Goal: Use online tool/utility: Use online tool/utility

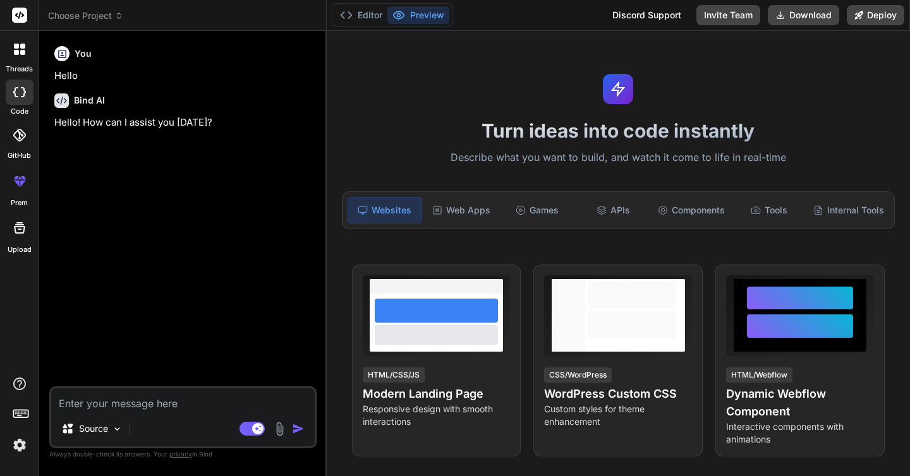
type textarea "x"
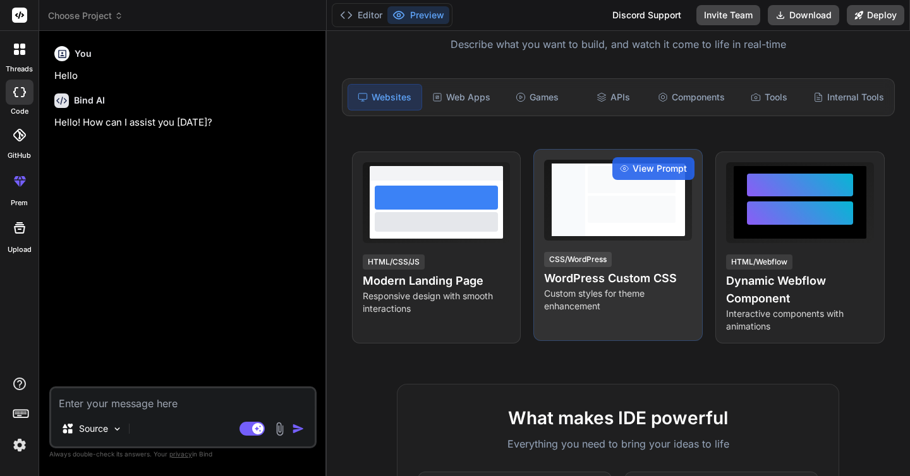
scroll to position [106, 0]
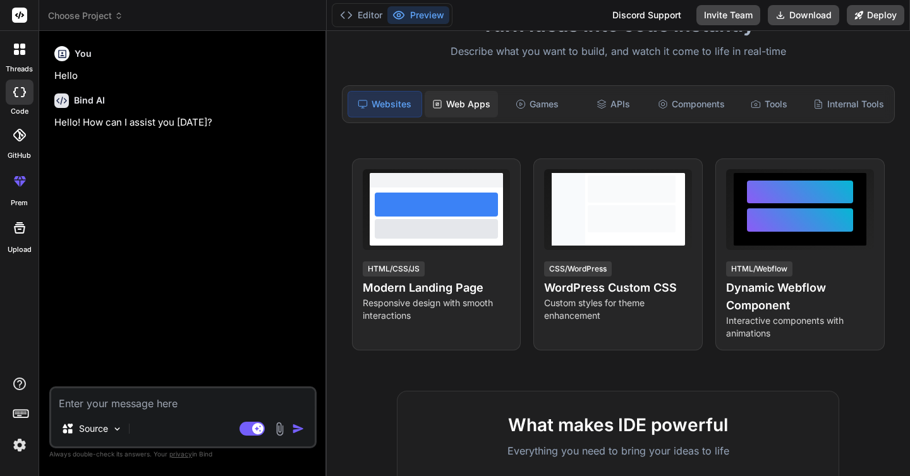
click at [468, 106] on div "Web Apps" at bounding box center [461, 104] width 73 height 27
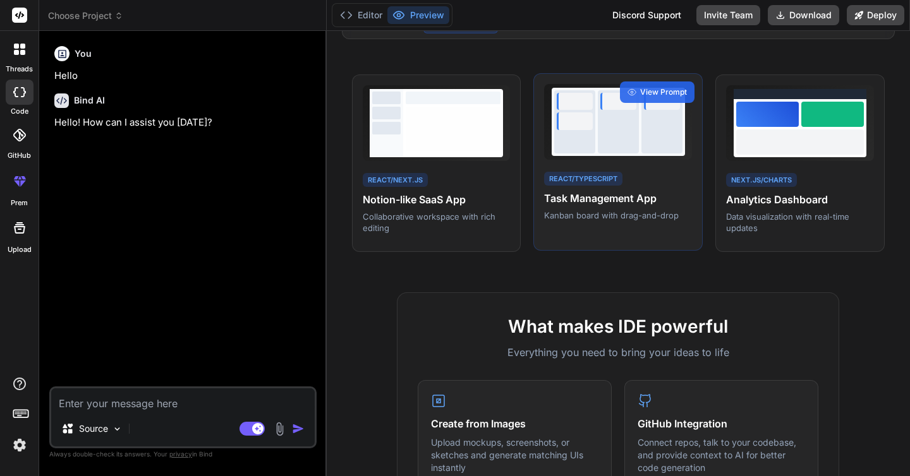
scroll to position [87, 0]
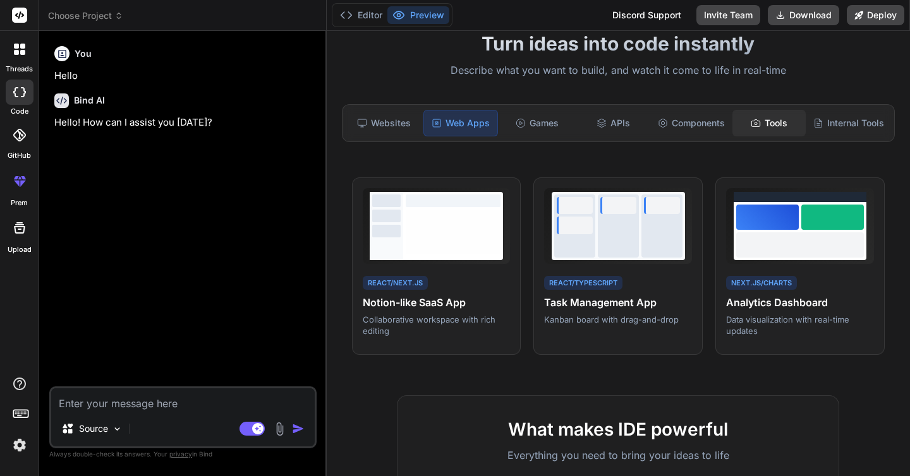
click at [772, 127] on div "Tools" at bounding box center [768, 123] width 73 height 27
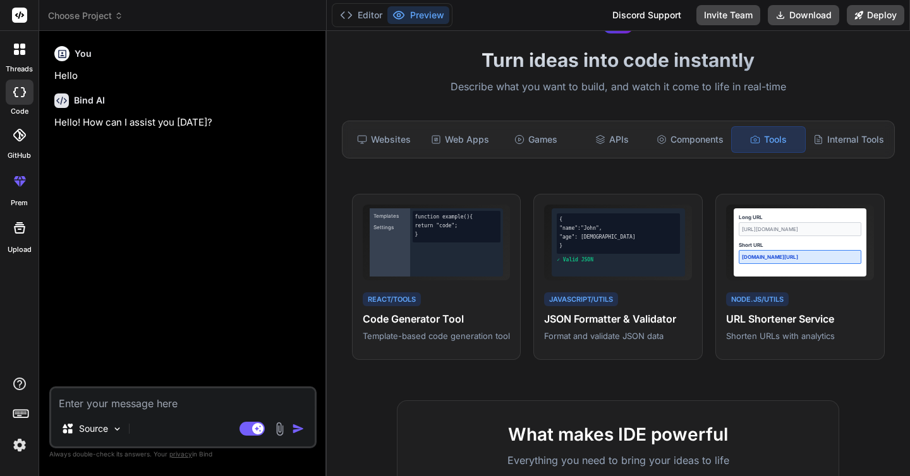
scroll to position [0, 0]
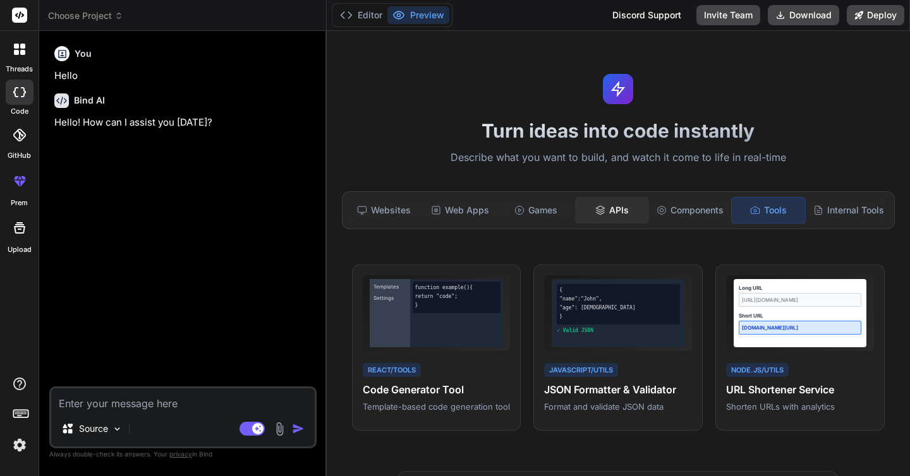
click at [614, 214] on div "APIs" at bounding box center [611, 210] width 73 height 27
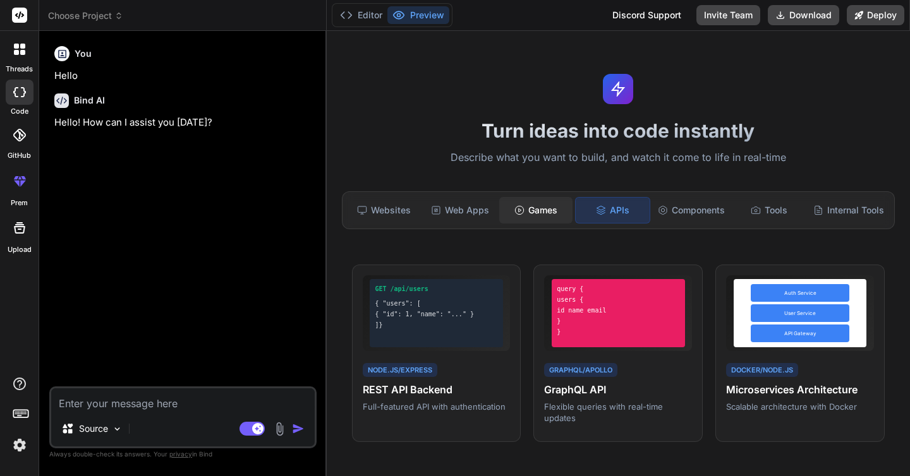
click at [541, 210] on div "Games" at bounding box center [535, 210] width 73 height 27
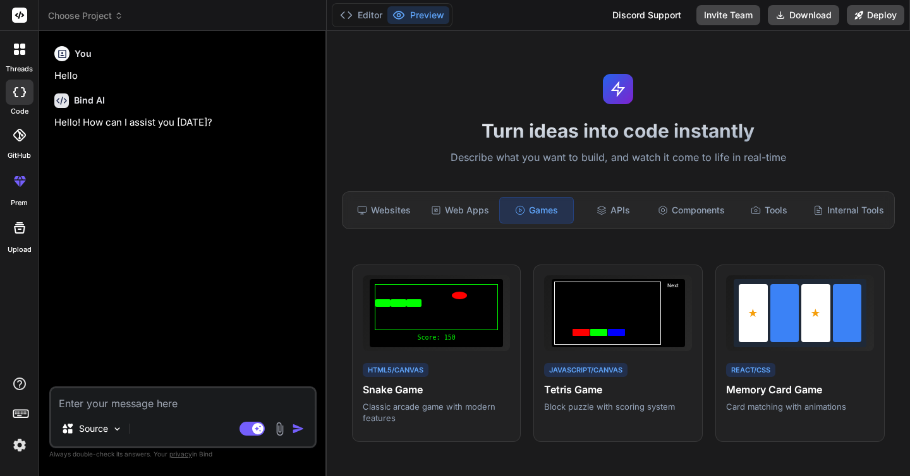
click at [497, 209] on div "Websites Web Apps Games APIs Components Tools Internal Tools" at bounding box center [618, 210] width 553 height 38
click at [469, 209] on div "Web Apps" at bounding box center [459, 210] width 73 height 27
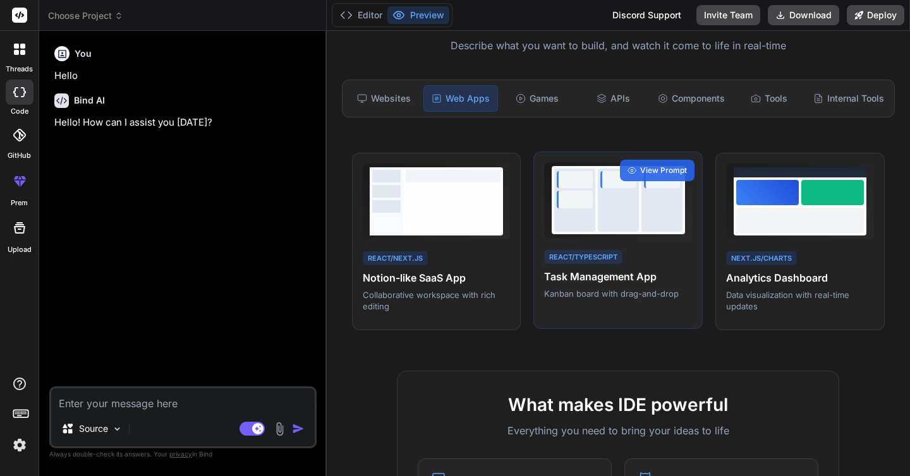
scroll to position [113, 0]
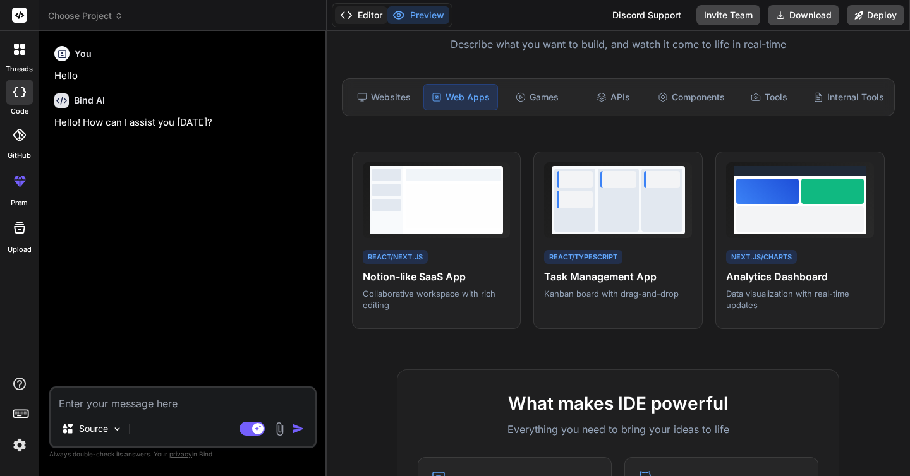
click at [351, 14] on polyline at bounding box center [349, 15] width 3 height 6
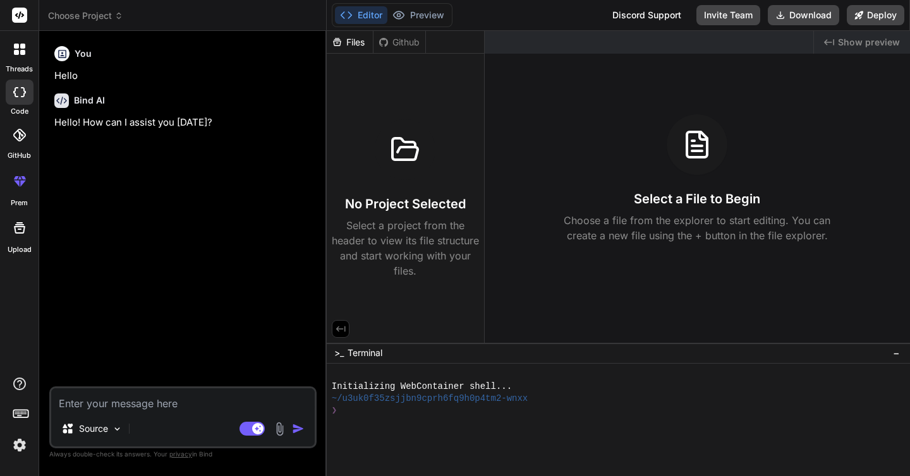
click at [393, 40] on div "Github" at bounding box center [399, 42] width 52 height 13
click at [359, 40] on div "Files" at bounding box center [350, 42] width 46 height 13
click at [356, 15] on button "Editor" at bounding box center [361, 15] width 52 height 18
click at [432, 9] on button "Preview" at bounding box center [418, 15] width 62 height 18
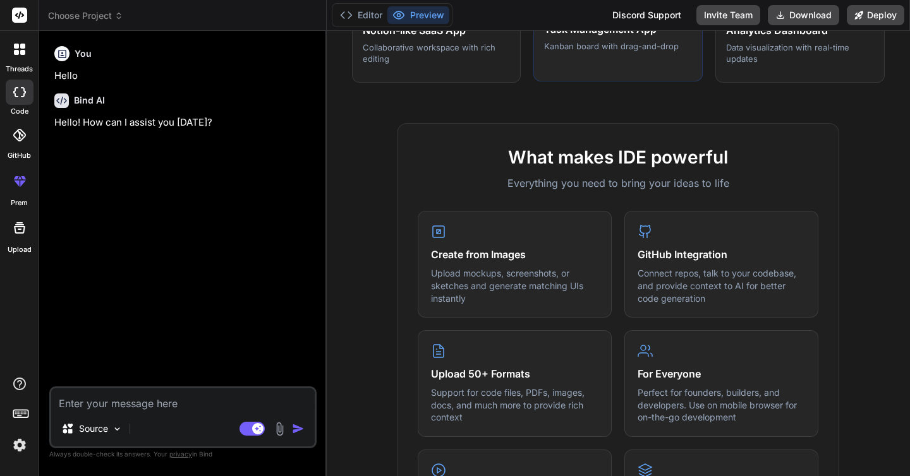
scroll to position [0, 0]
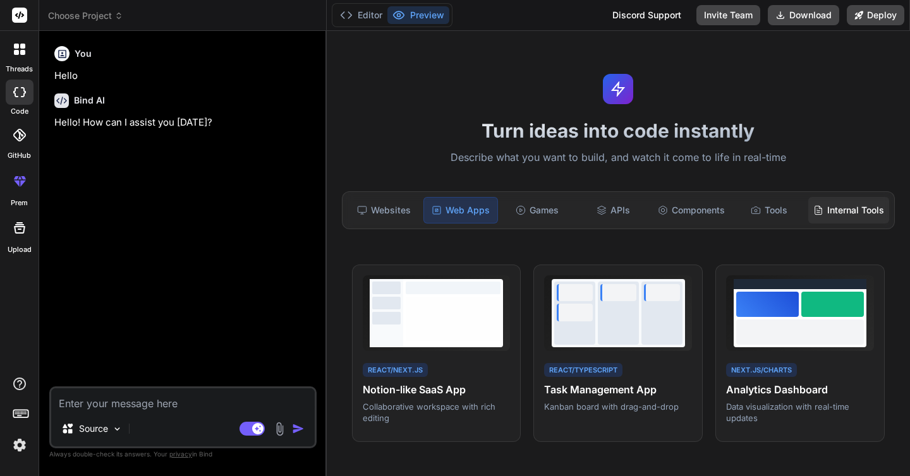
click at [838, 207] on div "Internal Tools" at bounding box center [848, 210] width 81 height 27
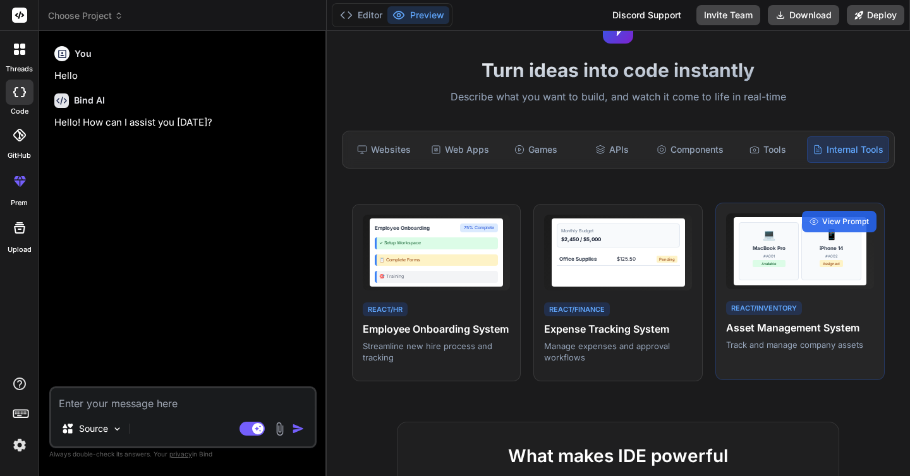
scroll to position [59, 0]
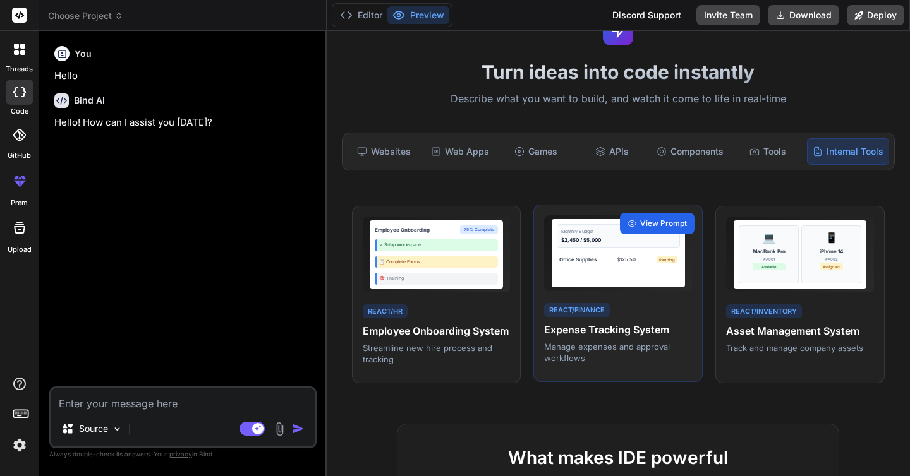
click at [651, 224] on span "View Prompt" at bounding box center [663, 223] width 47 height 11
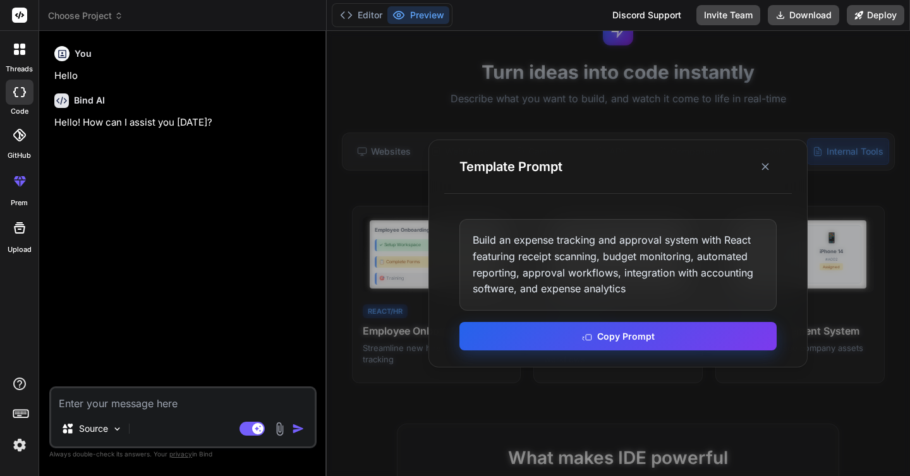
click at [638, 341] on button "Copy Prompt" at bounding box center [617, 336] width 317 height 28
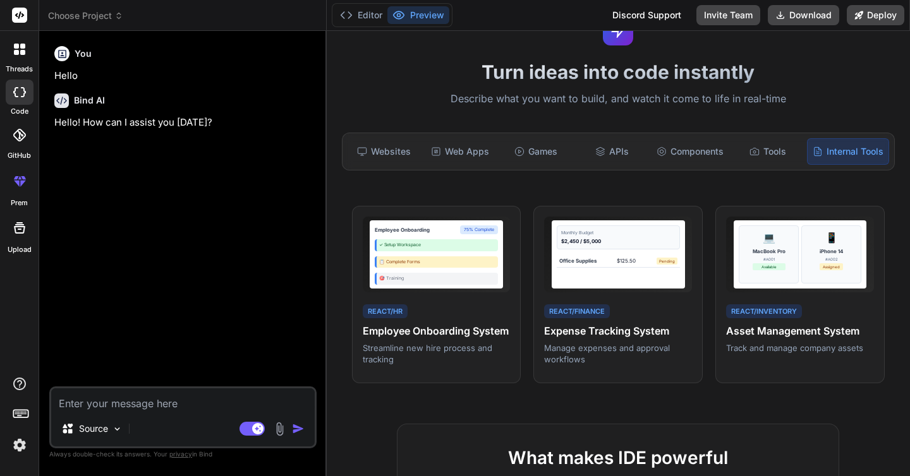
click at [191, 401] on textarea at bounding box center [182, 400] width 263 height 23
paste textarea "Build an expense tracking and approval system with React featuring receipt scan…"
type textarea "Build an expense tracking and approval system with React featuring receipt scan…"
type textarea "x"
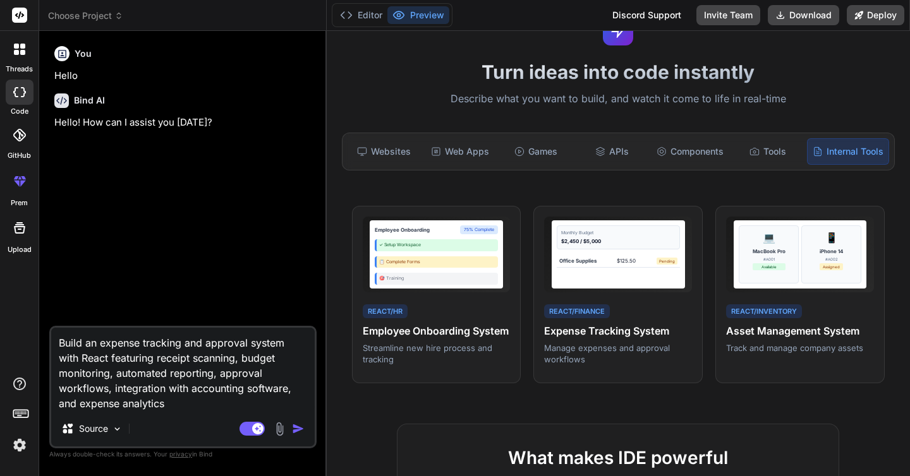
type textarea "Build an expense tracking and approval system with React featuring receipt scan…"
click at [294, 427] on img "button" at bounding box center [298, 429] width 13 height 13
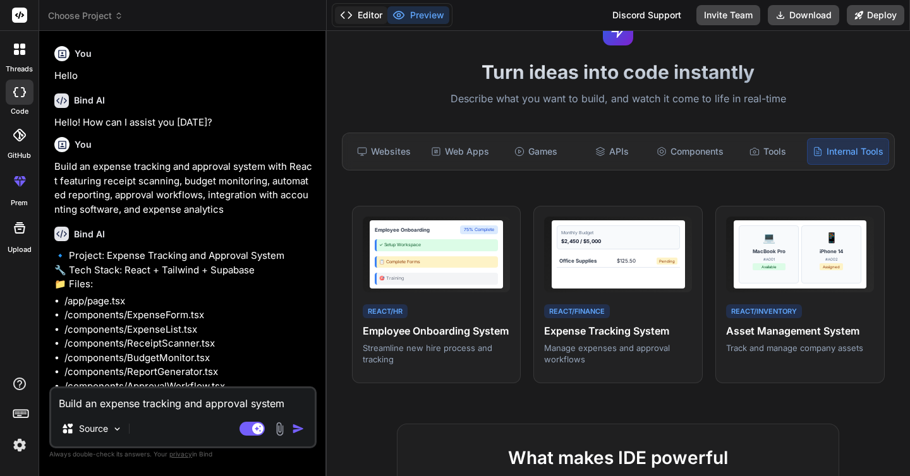
click at [358, 17] on button "Editor" at bounding box center [361, 15] width 52 height 18
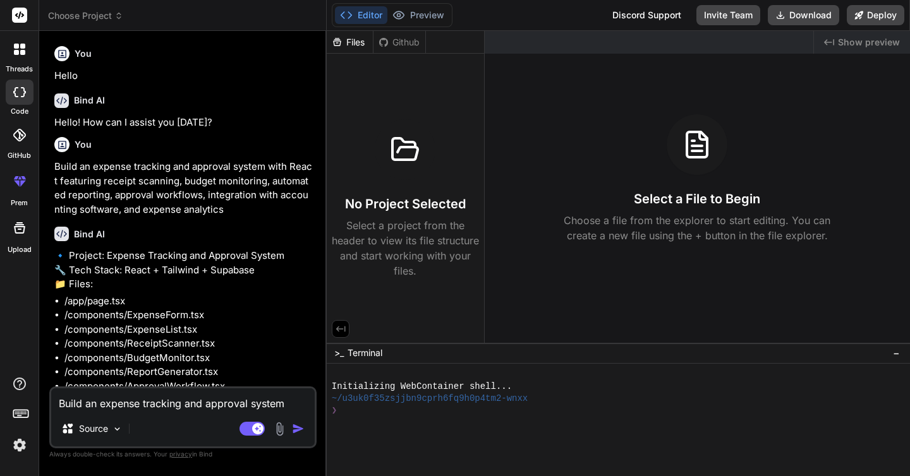
scroll to position [57, 0]
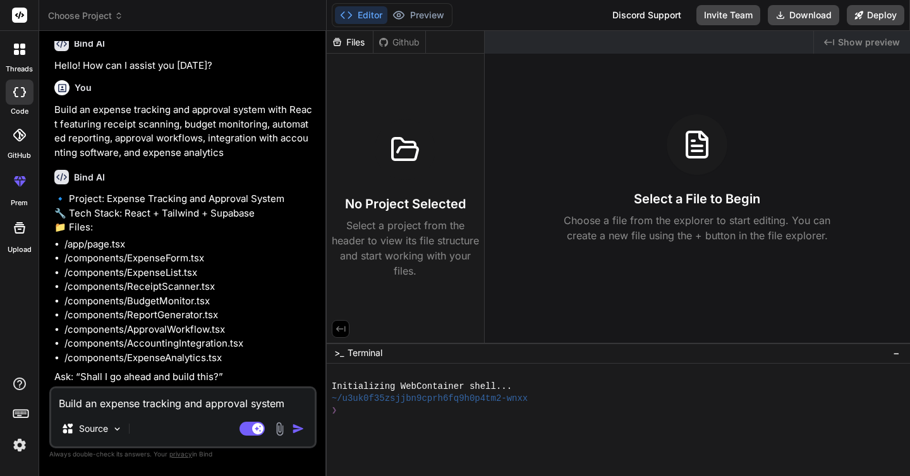
type textarea "x"
click at [150, 401] on textarea "Build an expense tracking and approval system with React featuring receipt scan…" at bounding box center [182, 400] width 263 height 23
type textarea "y"
type textarea "x"
type textarea "ye"
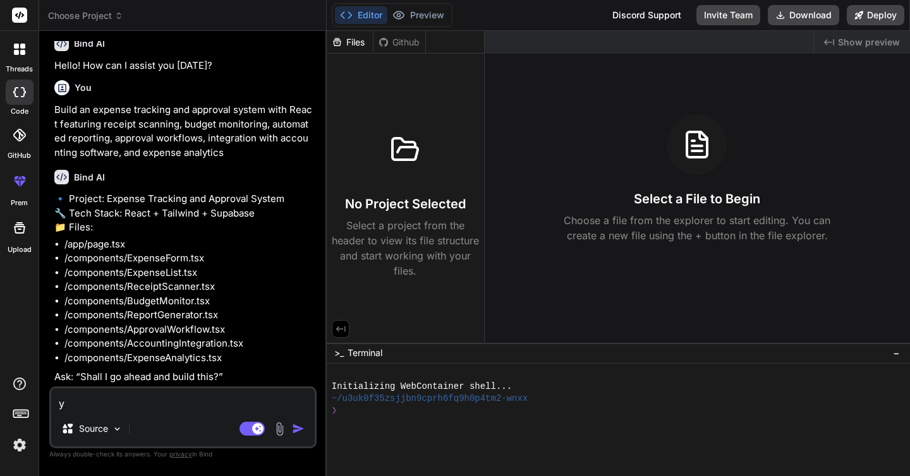
type textarea "x"
type textarea "yes"
type textarea "x"
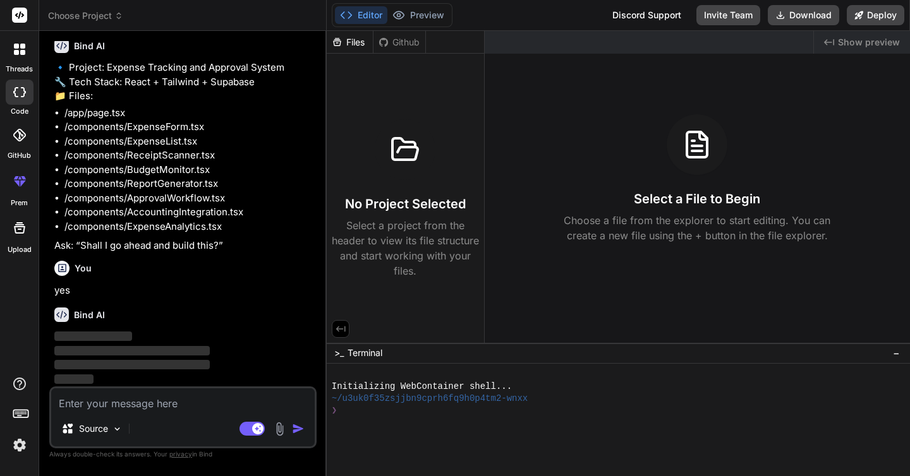
scroll to position [188, 0]
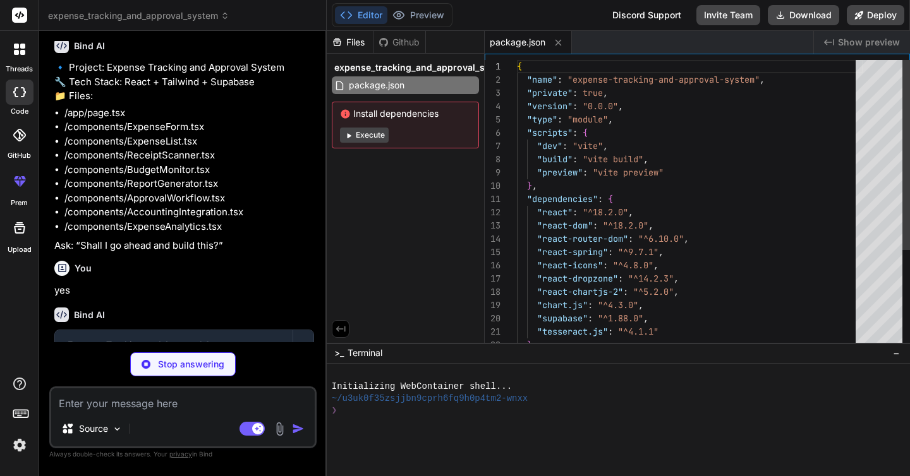
type textarea "x"
type textarea "<script type="module" src="/src/main.jsx"></script> </body> </html>"
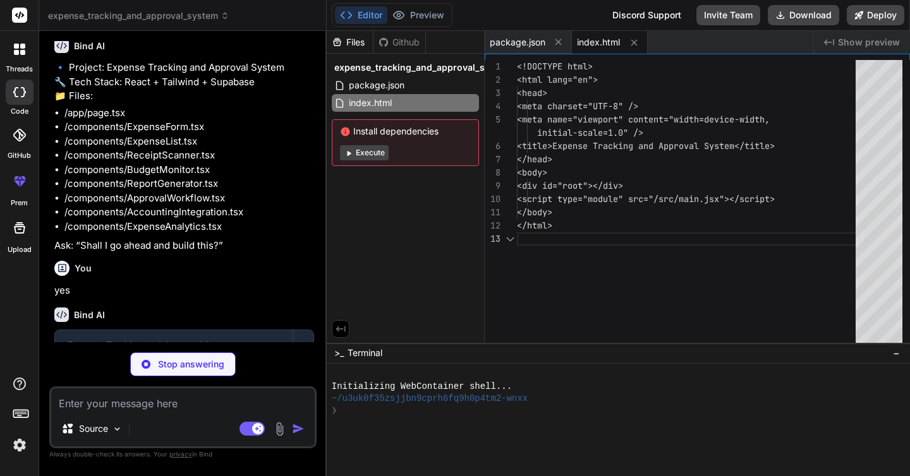
type textarea "x"
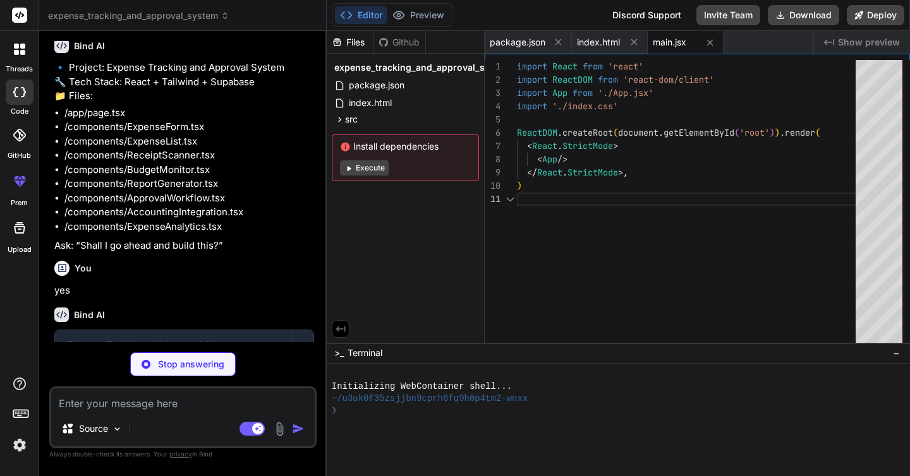
scroll to position [40, 0]
type textarea "x"
type textarea "@tailwind base; @tailwind components; @tailwind utilities;"
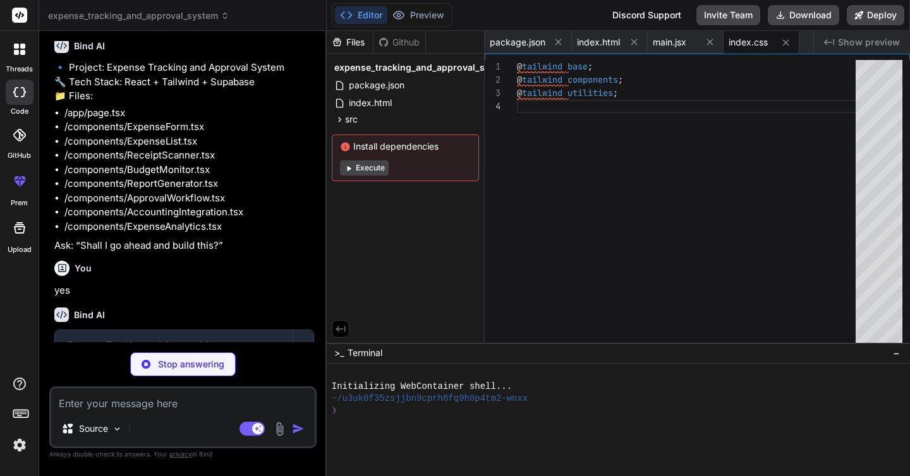
type textarea "x"
type textarea "</div> </Router> ); } export default App;"
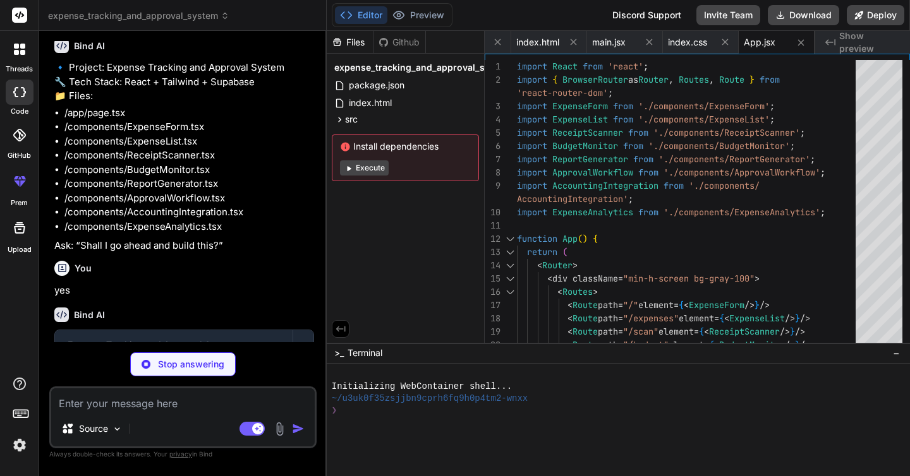
scroll to position [354, 0]
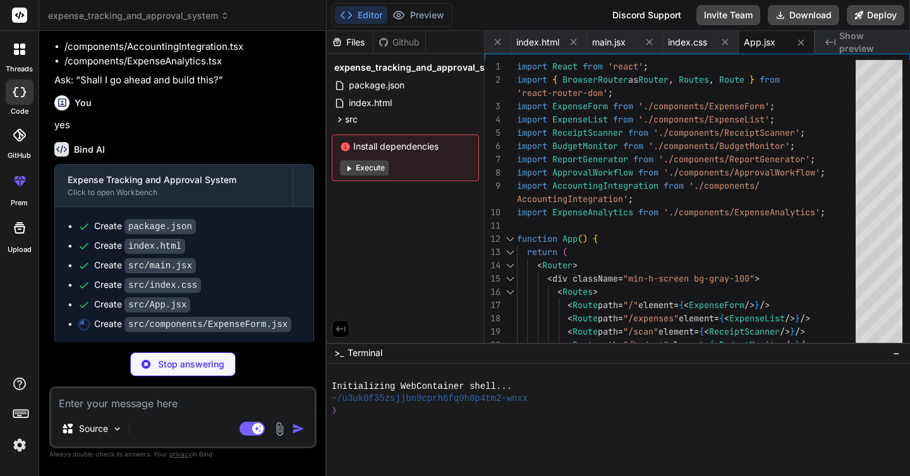
type textarea "x"
type textarea "</div> </form> </div> ); } export default ExpenseForm;"
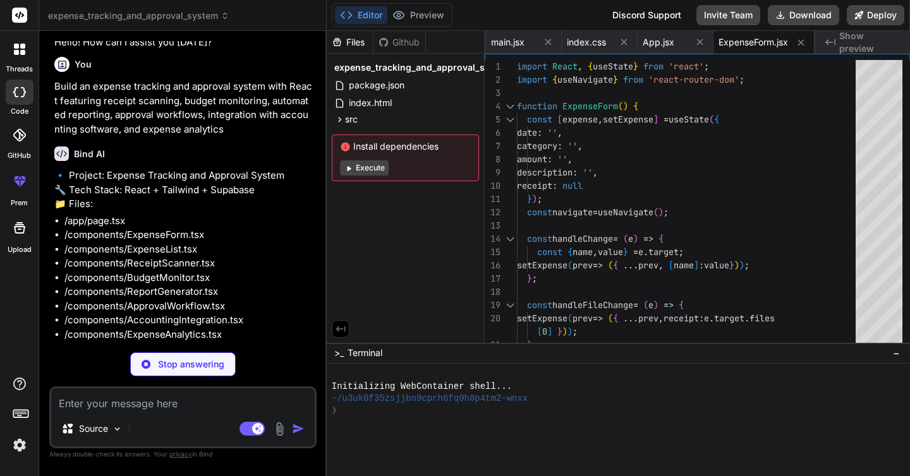
scroll to position [73, 0]
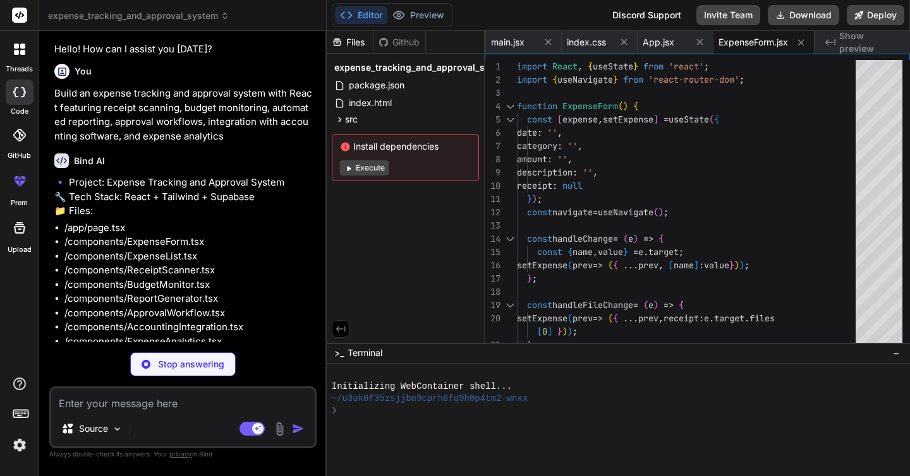
type textarea "x"
type textarea "export default ExpenseList;"
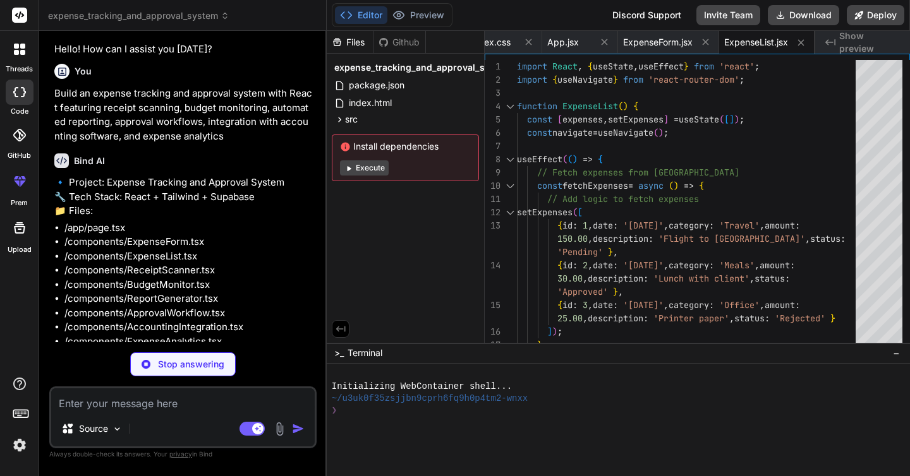
type textarea "x"
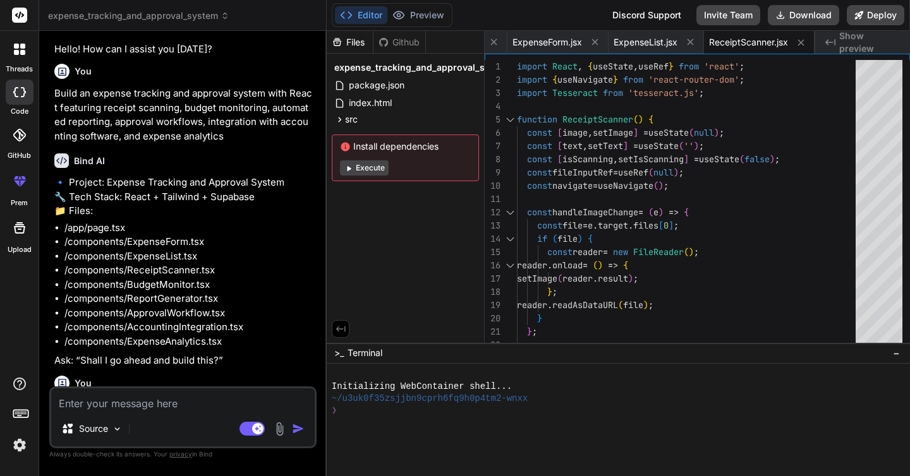
scroll to position [87, 0]
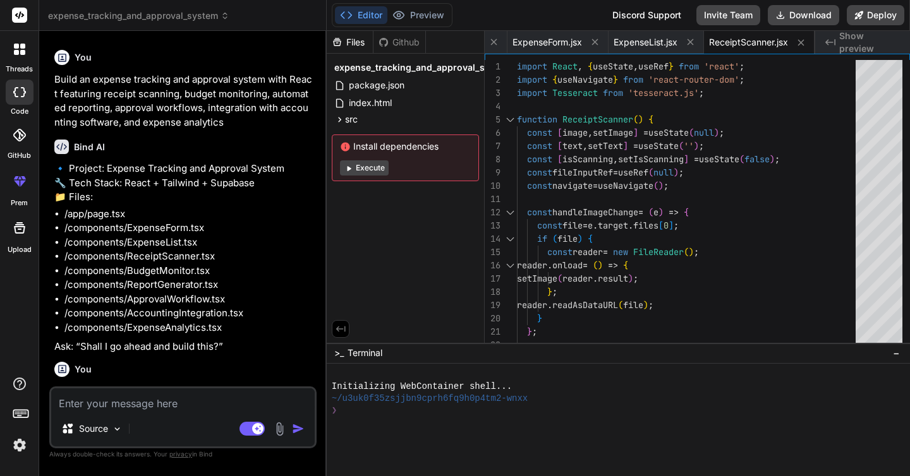
type textarea "x"
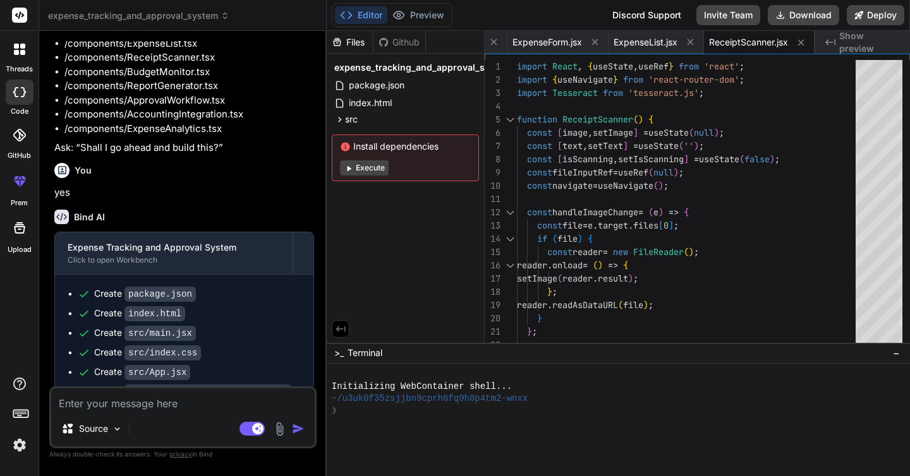
scroll to position [393, 0]
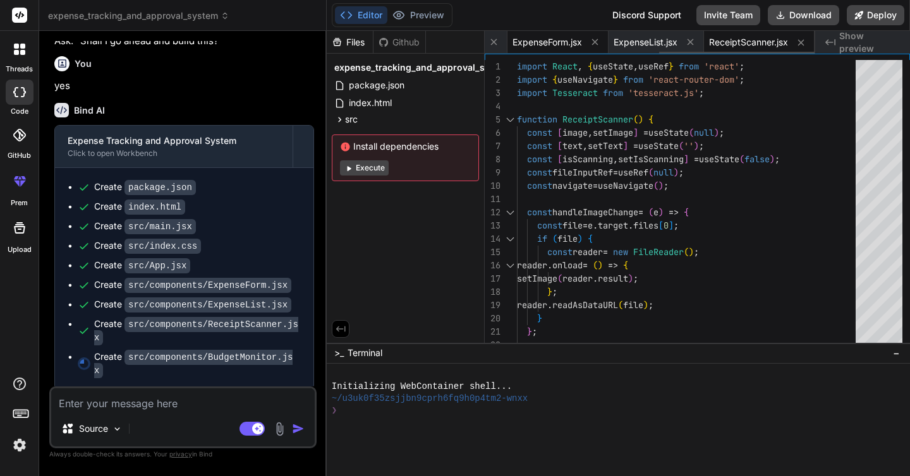
click at [555, 47] on span "ExpenseForm.jsx" at bounding box center [547, 42] width 70 height 13
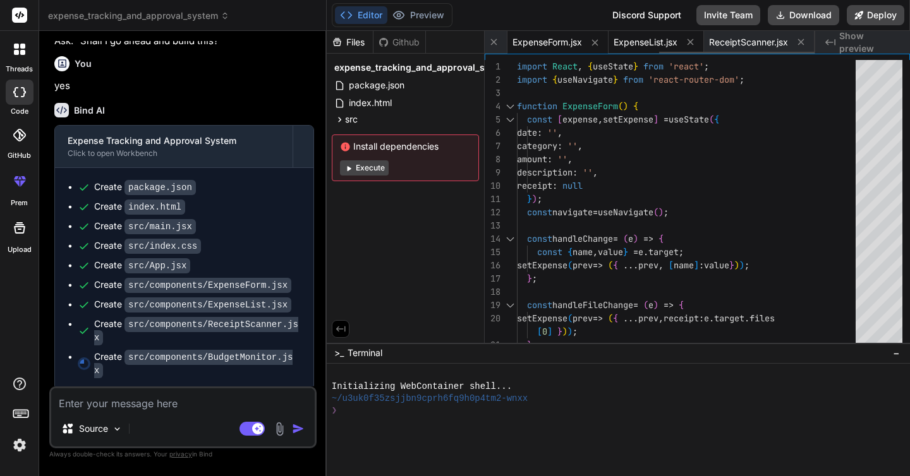
click at [642, 42] on span "ExpenseList.jsx" at bounding box center [646, 42] width 64 height 13
type textarea "export default ExpenseList;"
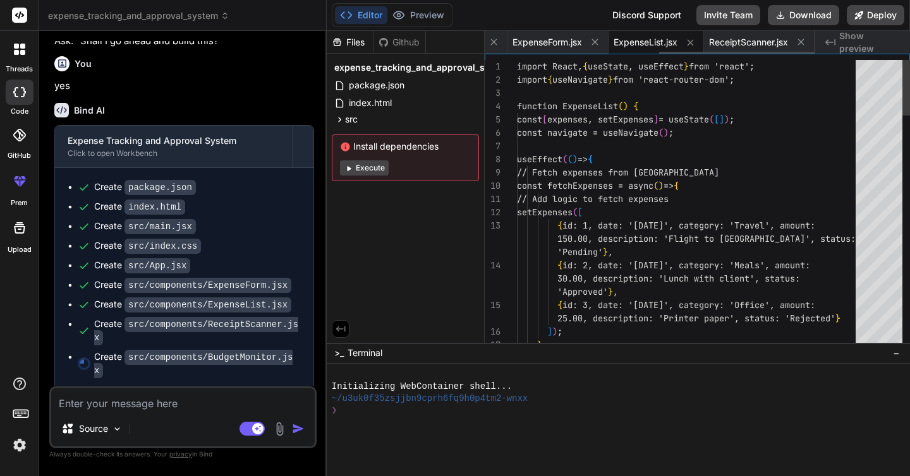
scroll to position [26, 0]
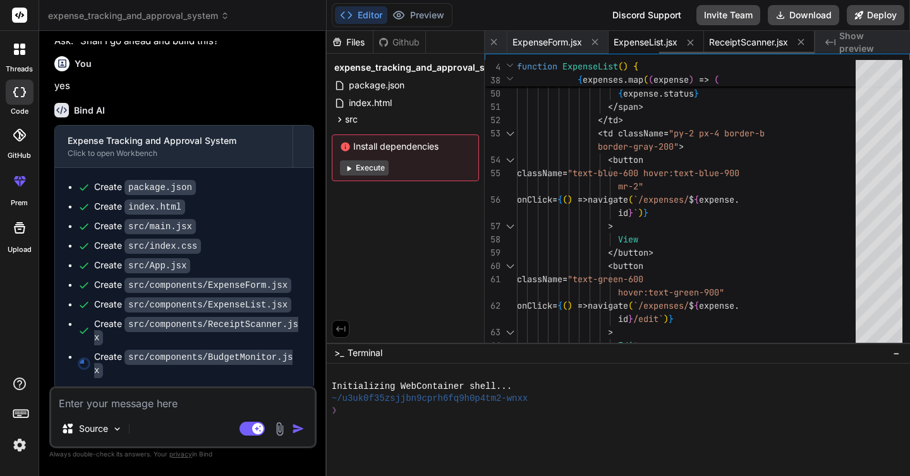
click at [744, 40] on span "ReceiptScanner.jsx" at bounding box center [748, 42] width 79 height 13
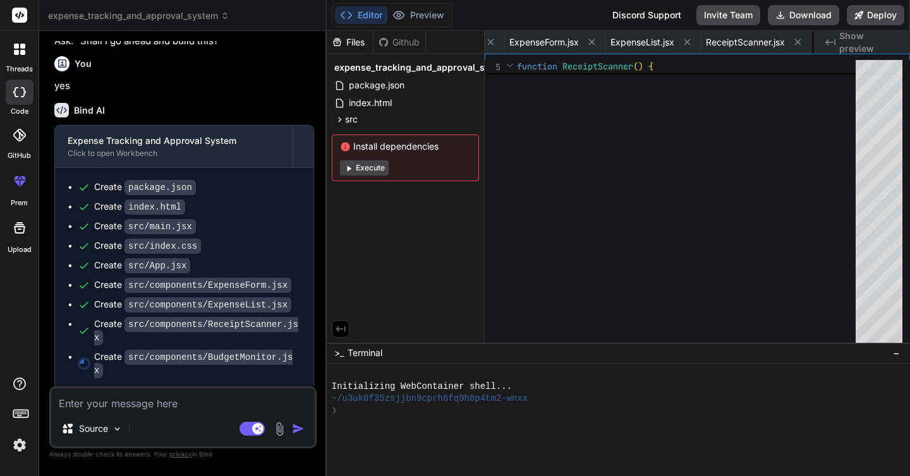
scroll to position [0, 0]
click at [765, 42] on span "BudgetMonitor.jsx" at bounding box center [750, 42] width 75 height 13
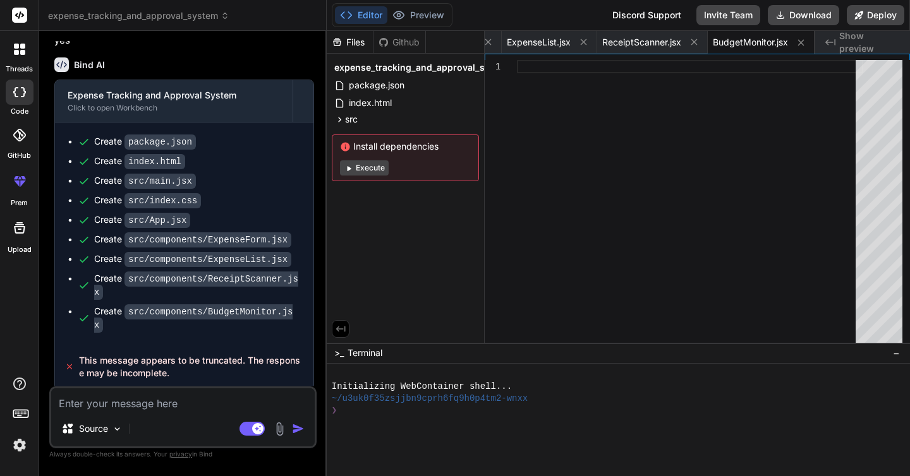
click at [161, 400] on textarea at bounding box center [182, 400] width 263 height 23
type textarea "n"
type textarea "x"
type textarea "ne"
type textarea "x"
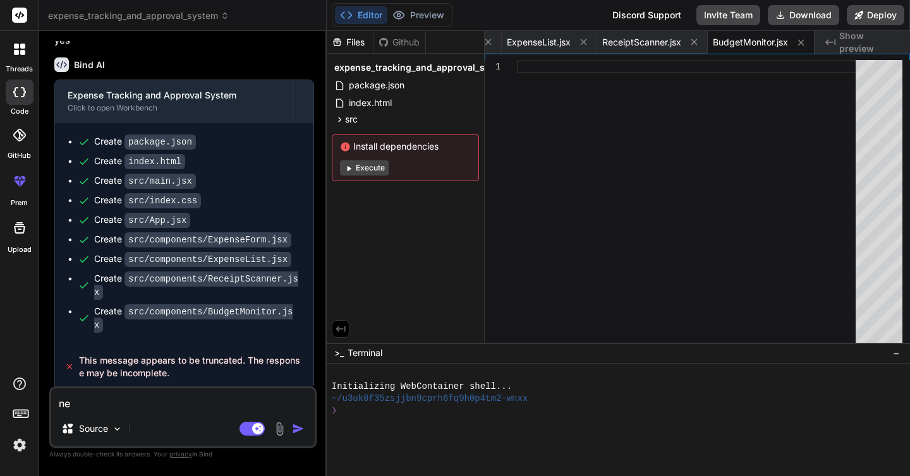
type textarea "nex"
type textarea "x"
type textarea "next"
type textarea "x"
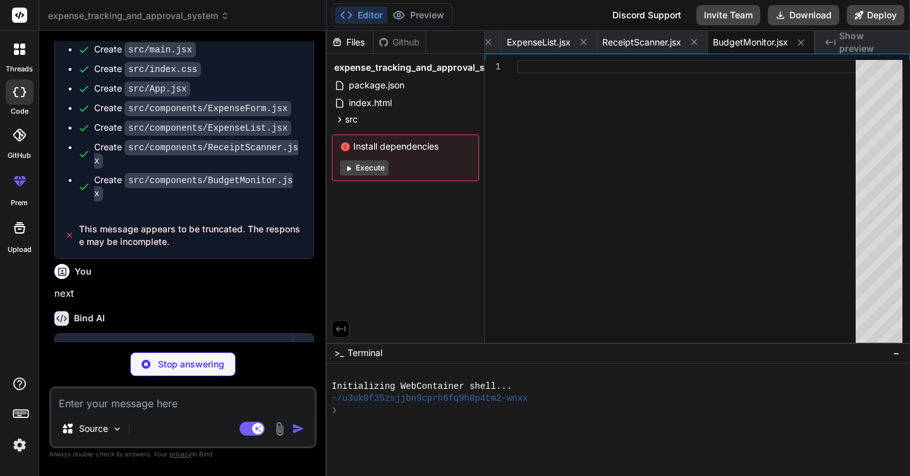
scroll to position [652, 0]
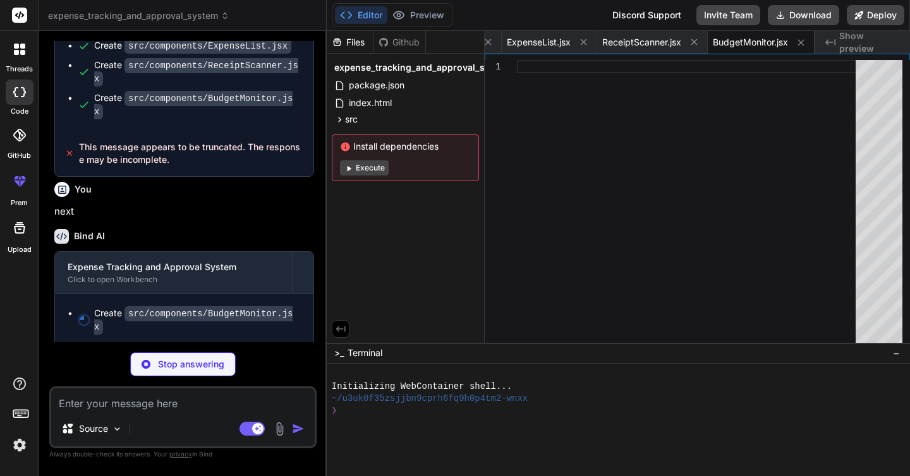
type textarea "x"
type textarea "<p className="text-sm text-gray-600">Total Budget: ${totalBudget.toFixed(2)}</p…"
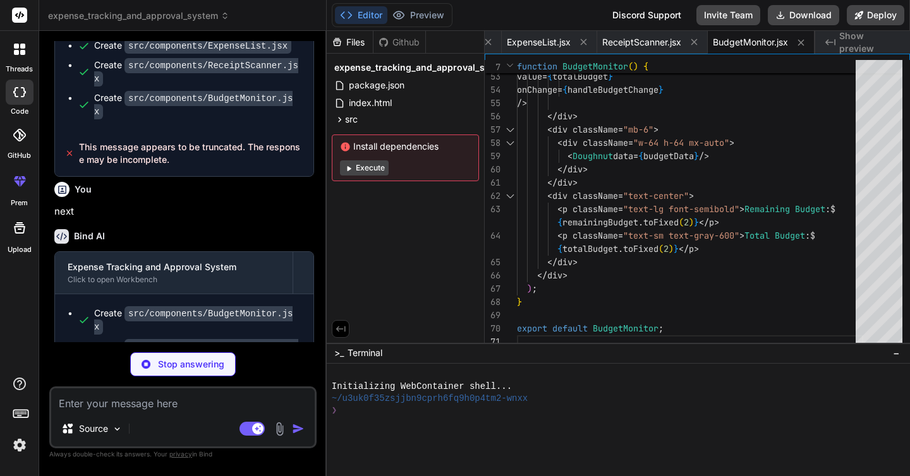
type textarea "x"
type textarea "> {isGenerating ? 'Generating...' : 'Generate Report'} </button> </div> </div> …"
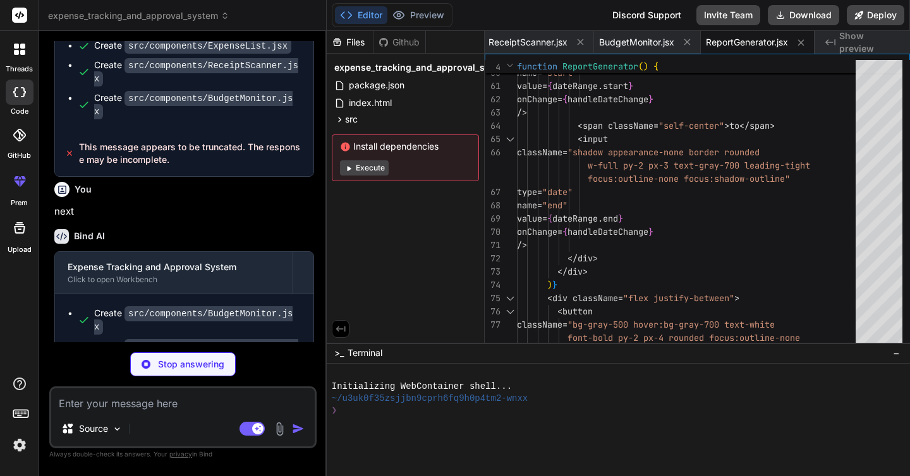
scroll to position [717, 0]
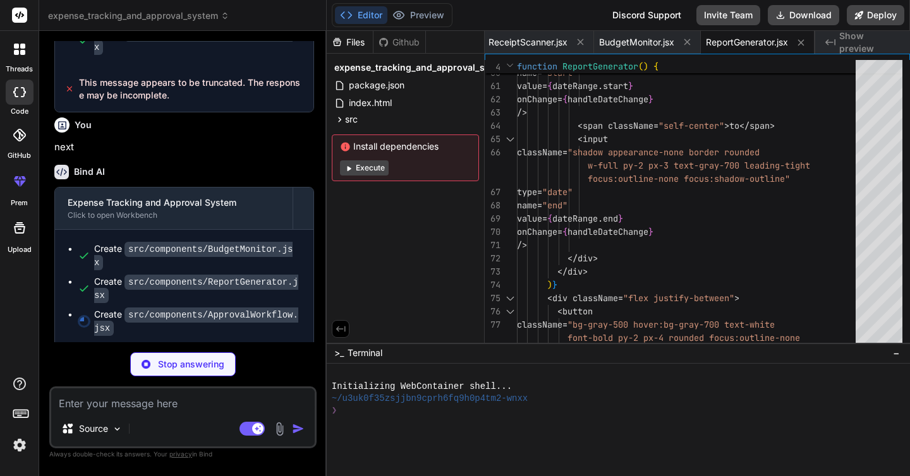
type textarea "x"
type textarea "export default ApprovalWorkflow;"
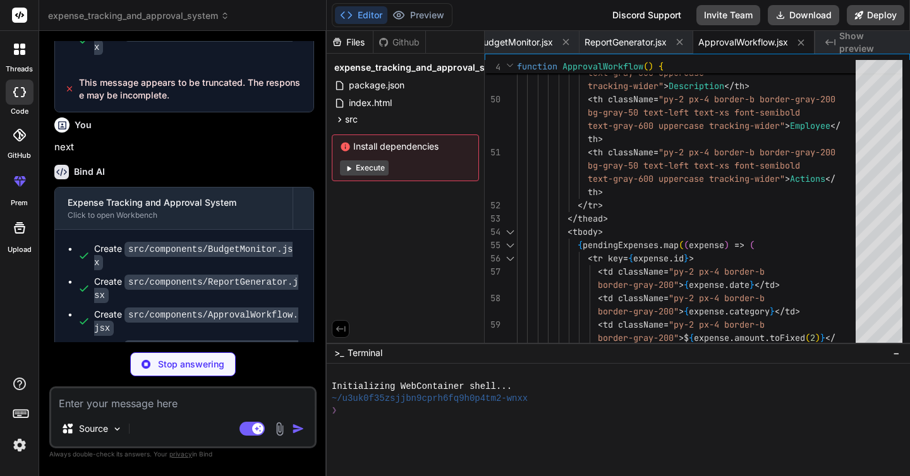
type textarea "x"
type textarea "<p className="text-green-800">Connected to {accountingSystem} accounting system…"
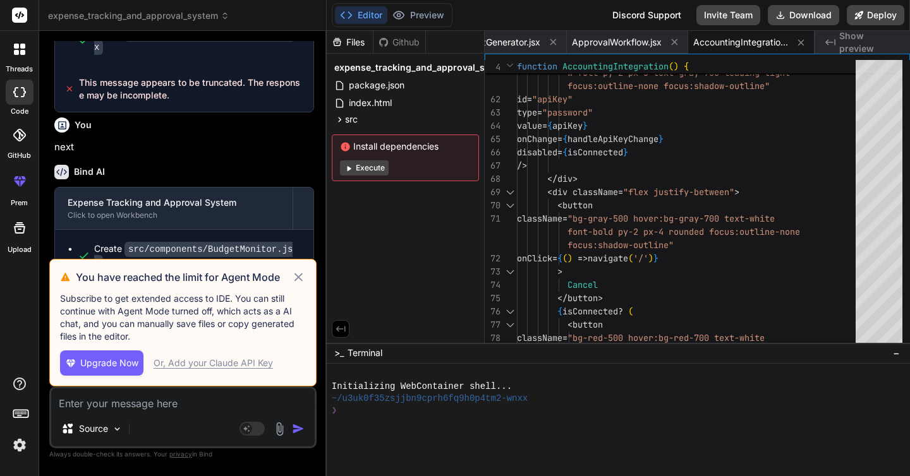
click at [258, 363] on div "Or, Add your Claude API Key" at bounding box center [213, 363] width 119 height 13
type textarea "x"
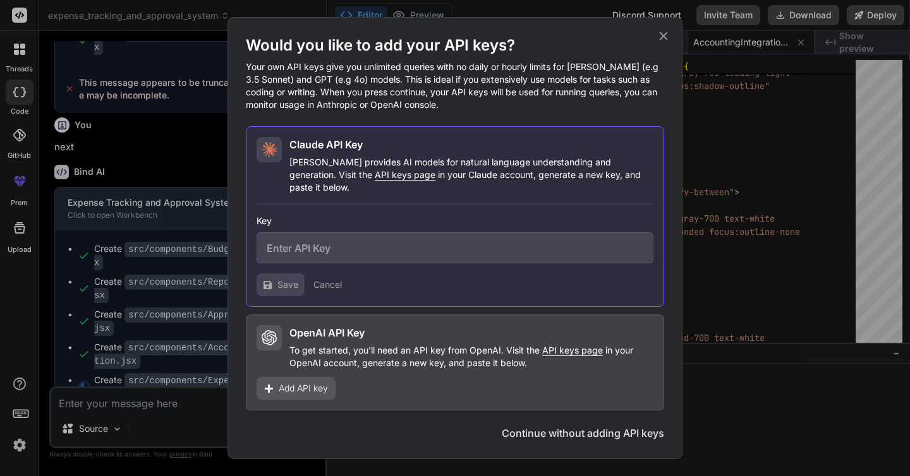
click at [665, 42] on icon at bounding box center [664, 36] width 14 height 14
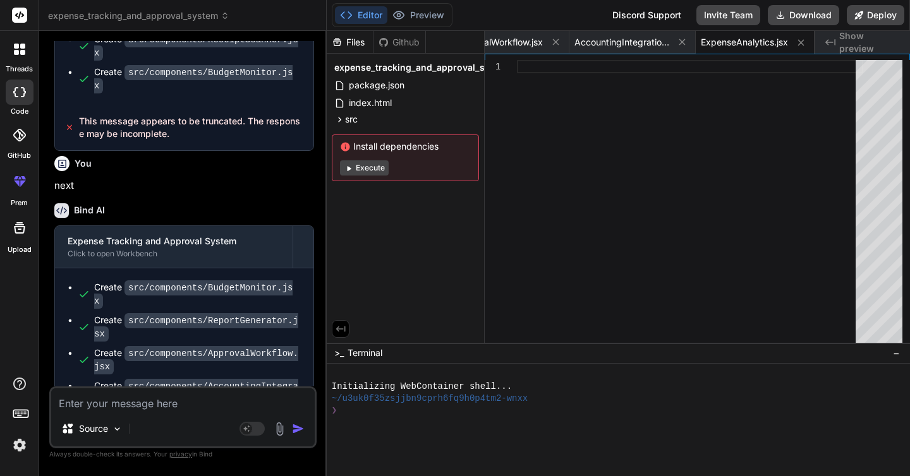
scroll to position [782, 0]
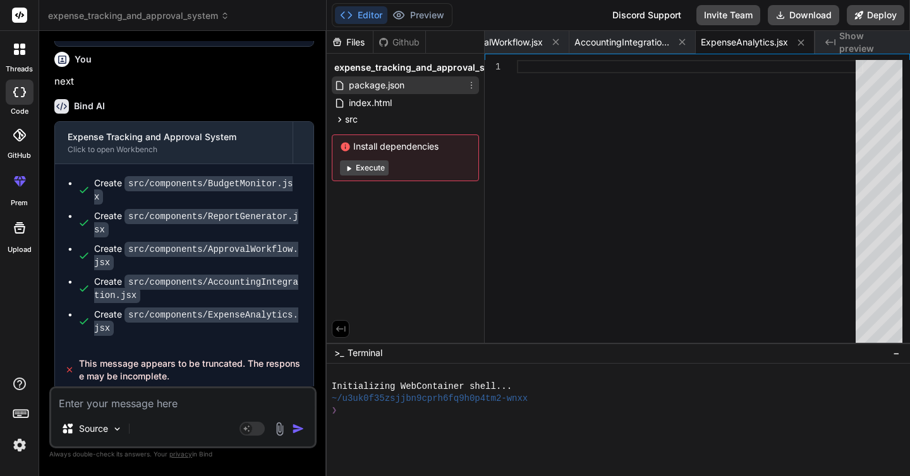
click at [387, 86] on span "package.json" at bounding box center [377, 85] width 58 height 15
type textarea "} }"
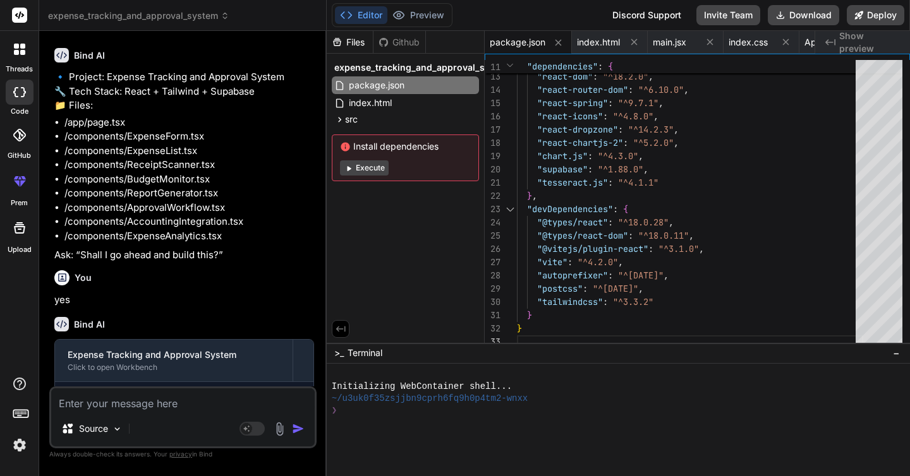
scroll to position [0, 0]
